Goal: Task Accomplishment & Management: Complete application form

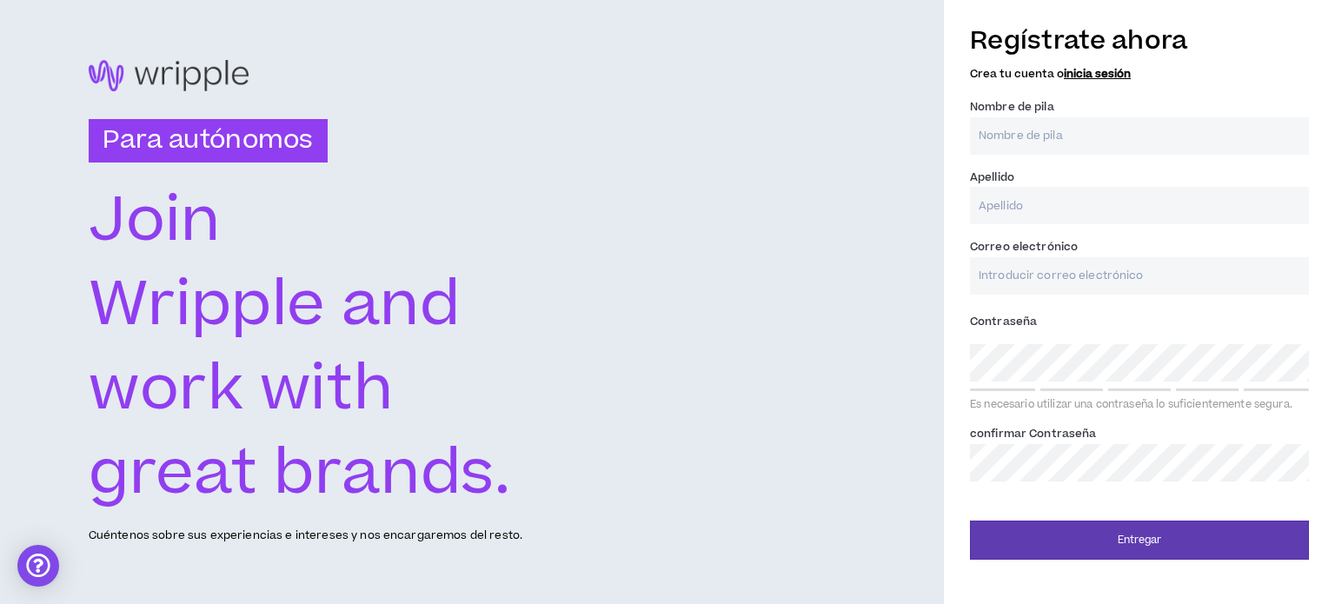
click at [759, 316] on div "Para autónomos [PERSON_NAME] and work with great brands. Cuéntenos sobre sus ex…" at bounding box center [472, 302] width 944 height 604
click at [1032, 139] on input "Nombre de pila *" at bounding box center [1139, 135] width 339 height 37
type input "[PERSON_NAME]"
click at [1015, 269] on input "Correo electrónico *" at bounding box center [1139, 275] width 339 height 37
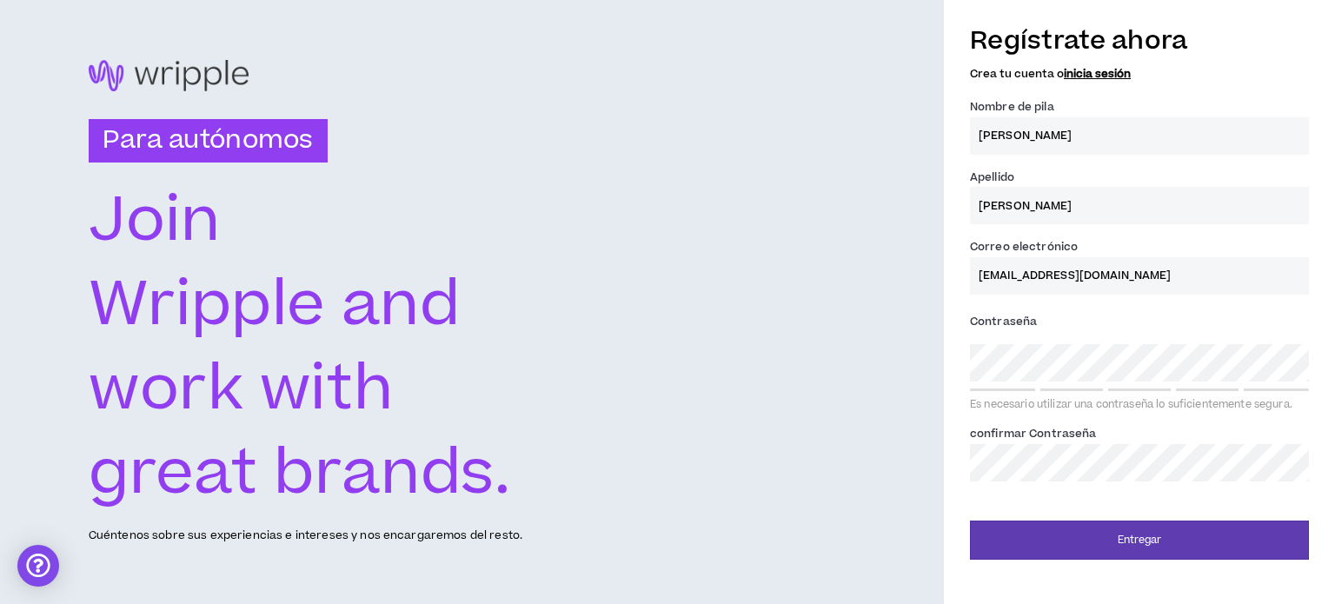
type input "[EMAIL_ADDRESS][DOMAIN_NAME]"
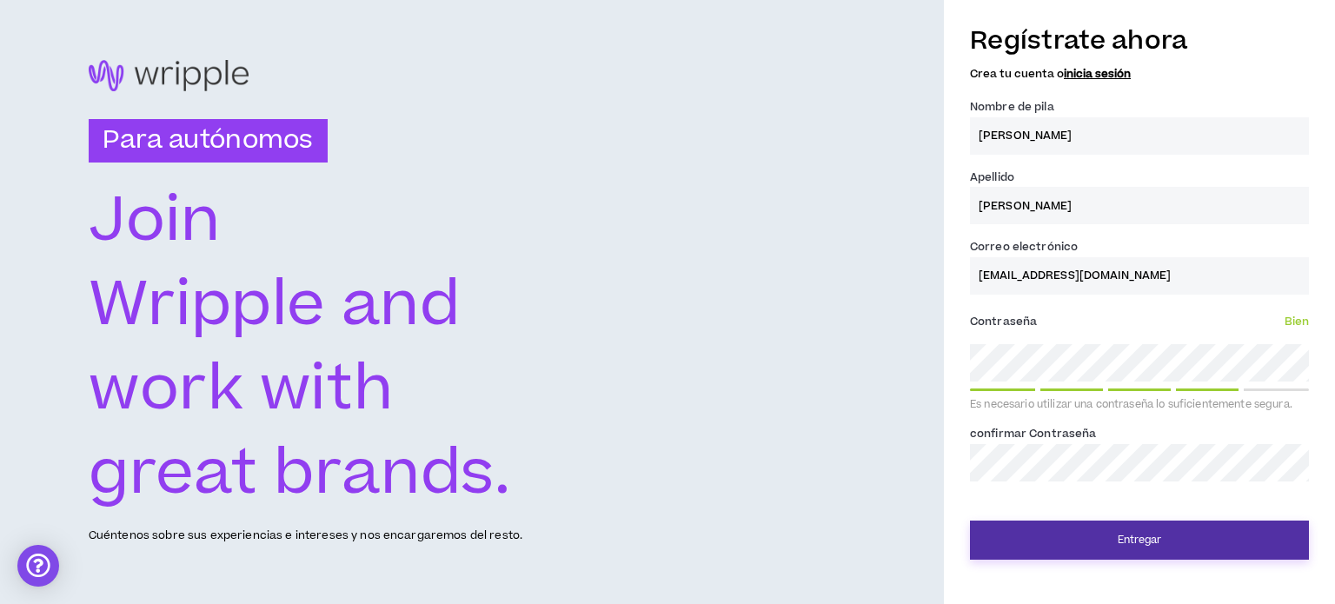
click at [1182, 531] on button "Entregar" at bounding box center [1139, 540] width 339 height 39
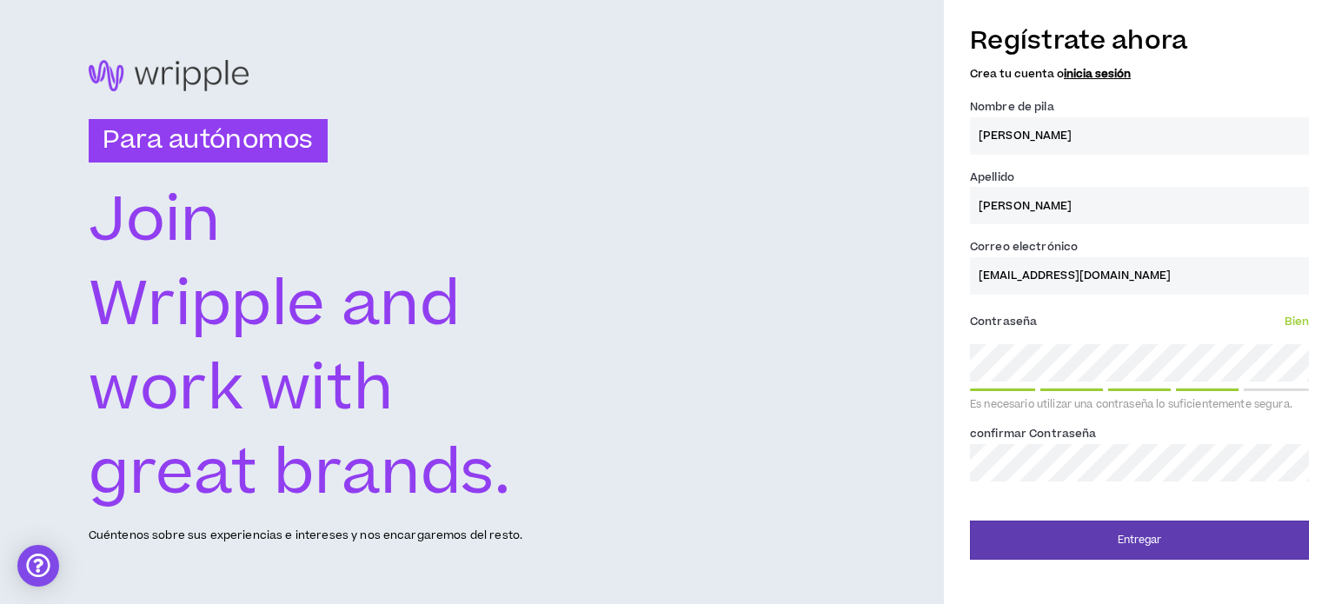
click at [952, 469] on div "Regístrate ahora Crea tu cuenta o inicia sesión Nombre de pila * [PERSON_NAME] …" at bounding box center [1139, 287] width 391 height 546
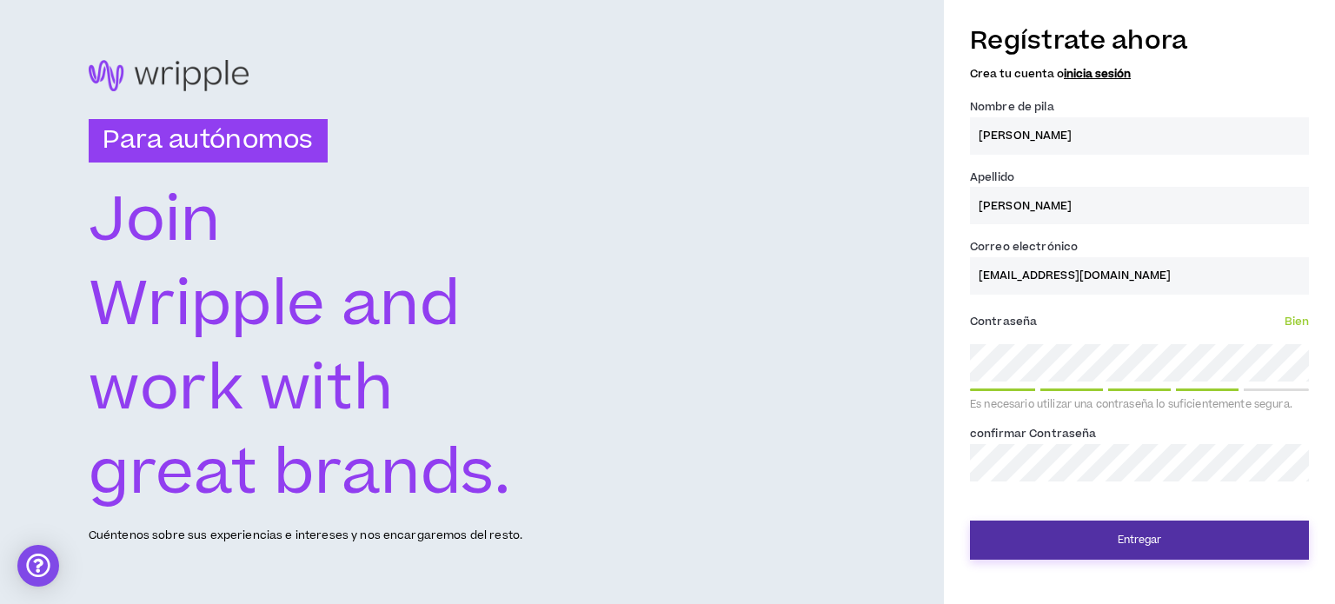
click at [1105, 542] on button "Entregar" at bounding box center [1139, 540] width 339 height 39
